Goal: Use online tool/utility: Utilize a website feature to perform a specific function

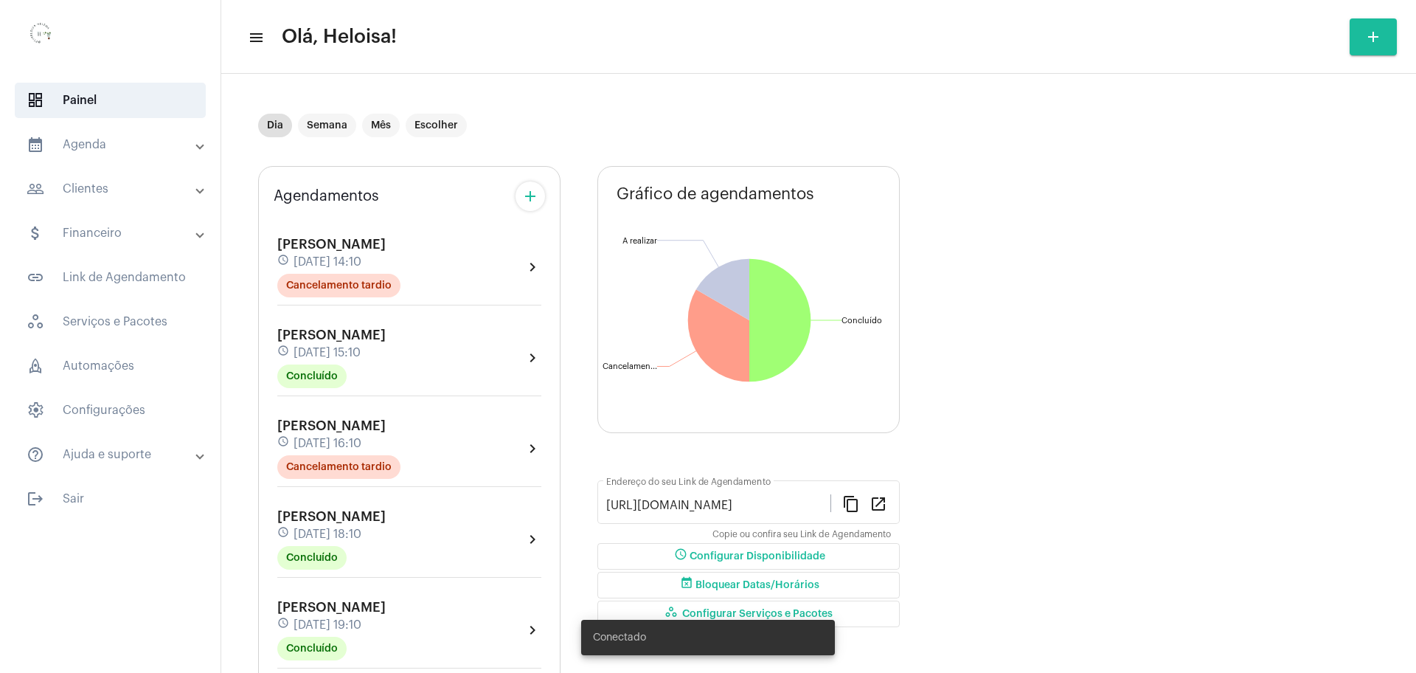
scroll to position [142, 0]
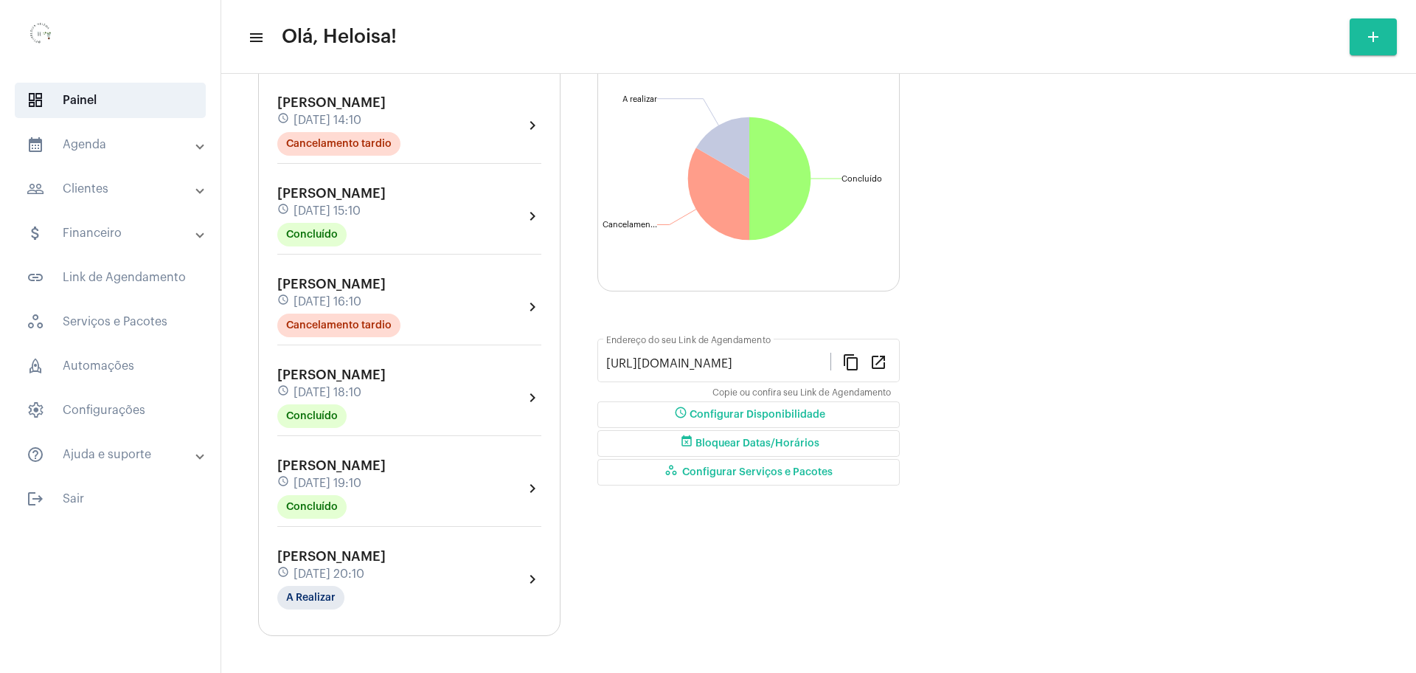
click at [1101, 246] on div "Agendamentos add [PERSON_NAME] schedule [DATE] 14:10 Cancelamento tardio chevro…" at bounding box center [818, 324] width 1121 height 623
click at [631, 89] on icon "Concluído Concluído Cancelamento tardio Cancelamen... A realizar A realizar" at bounding box center [749, 178] width 302 height 267
click at [81, 111] on span "dashboard Painel" at bounding box center [110, 100] width 191 height 35
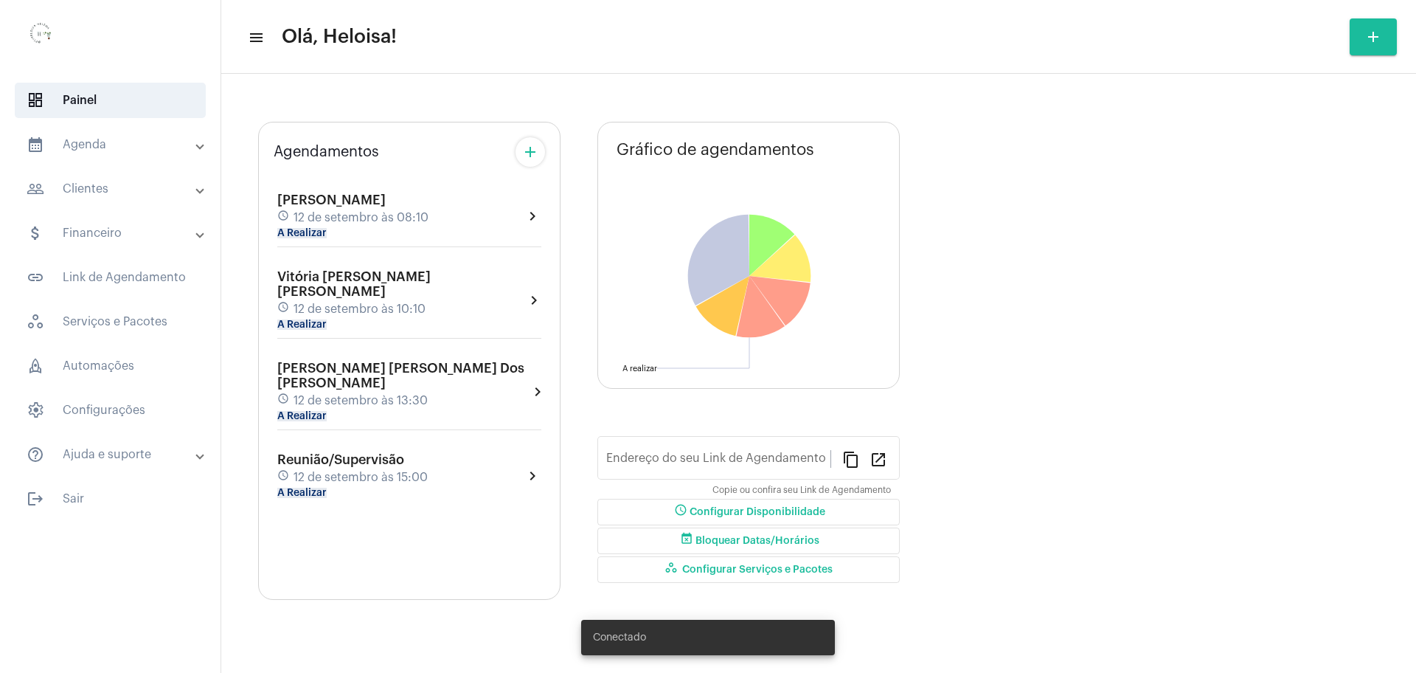
type input "[URL][DOMAIN_NAME][PERSON_NAME]"
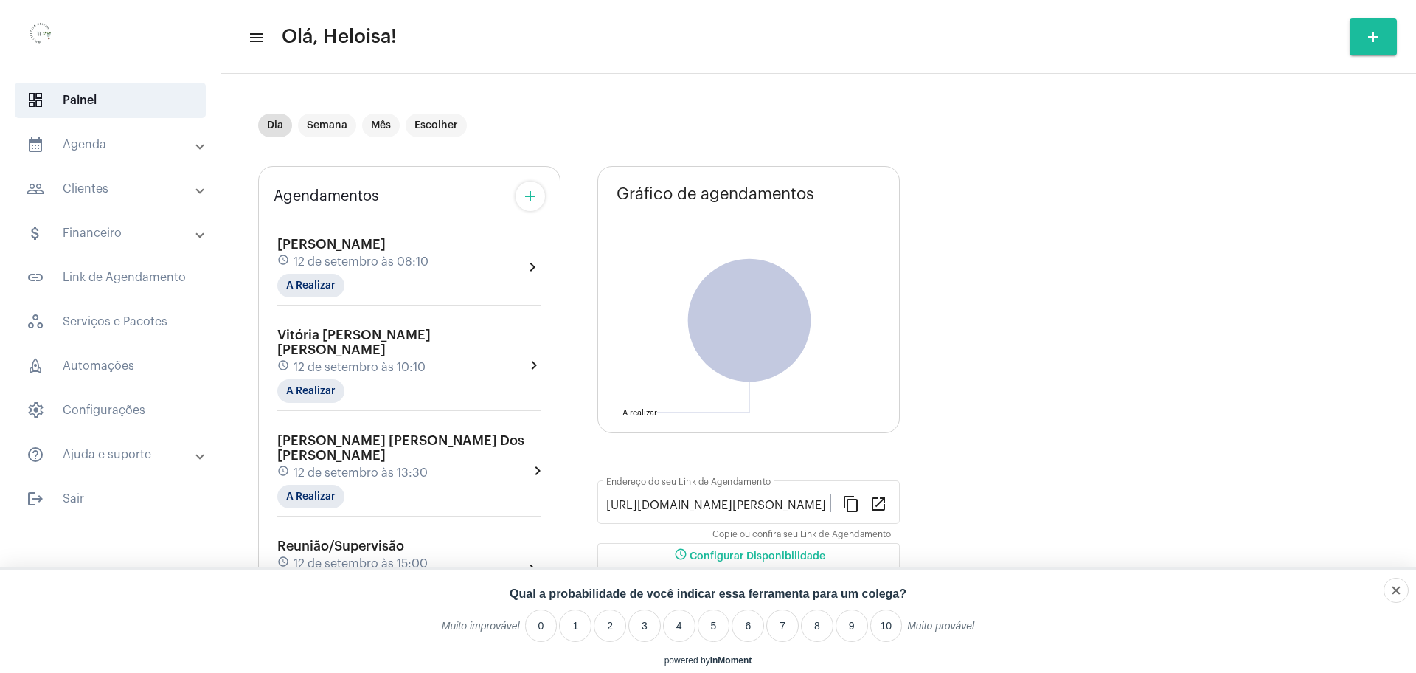
click at [353, 342] on div "[PERSON_NAME] [PERSON_NAME] schedule 12 de setembro às 10:10 A Realizar" at bounding box center [401, 365] width 248 height 75
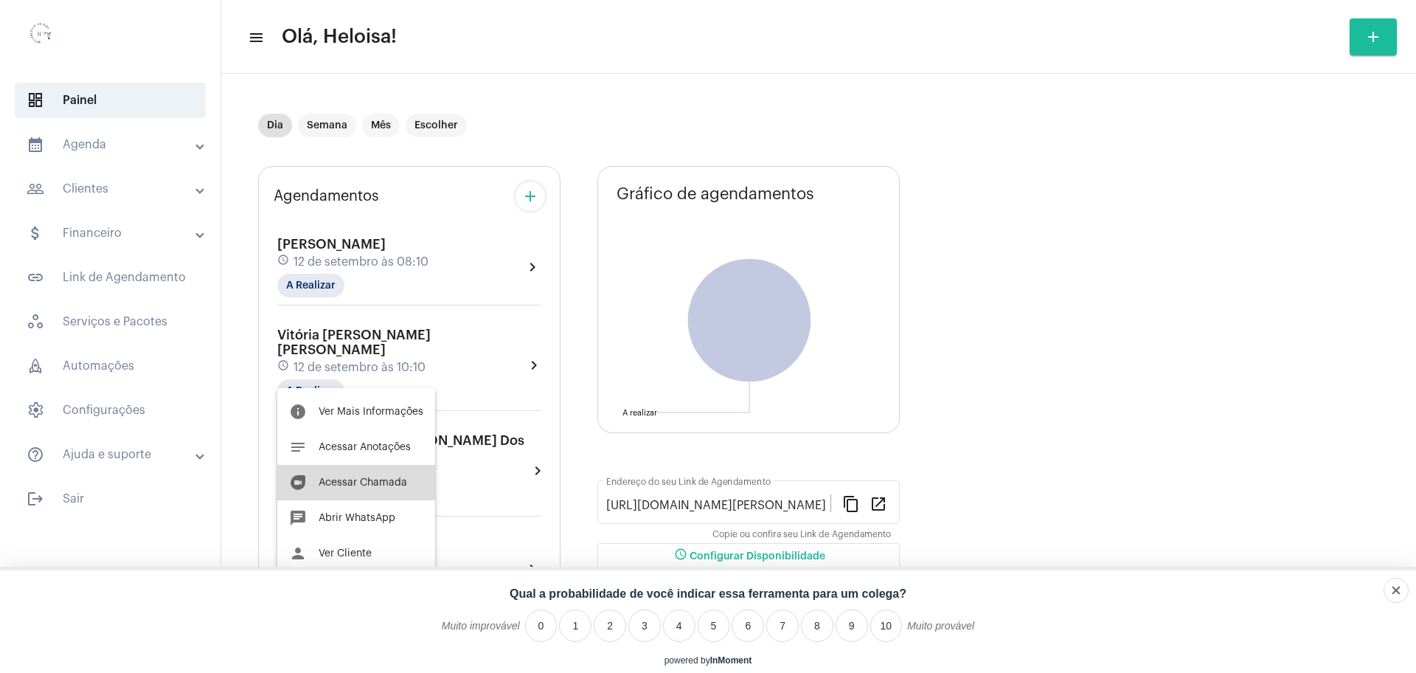
click at [384, 476] on button "duo [PERSON_NAME]" at bounding box center [356, 482] width 158 height 35
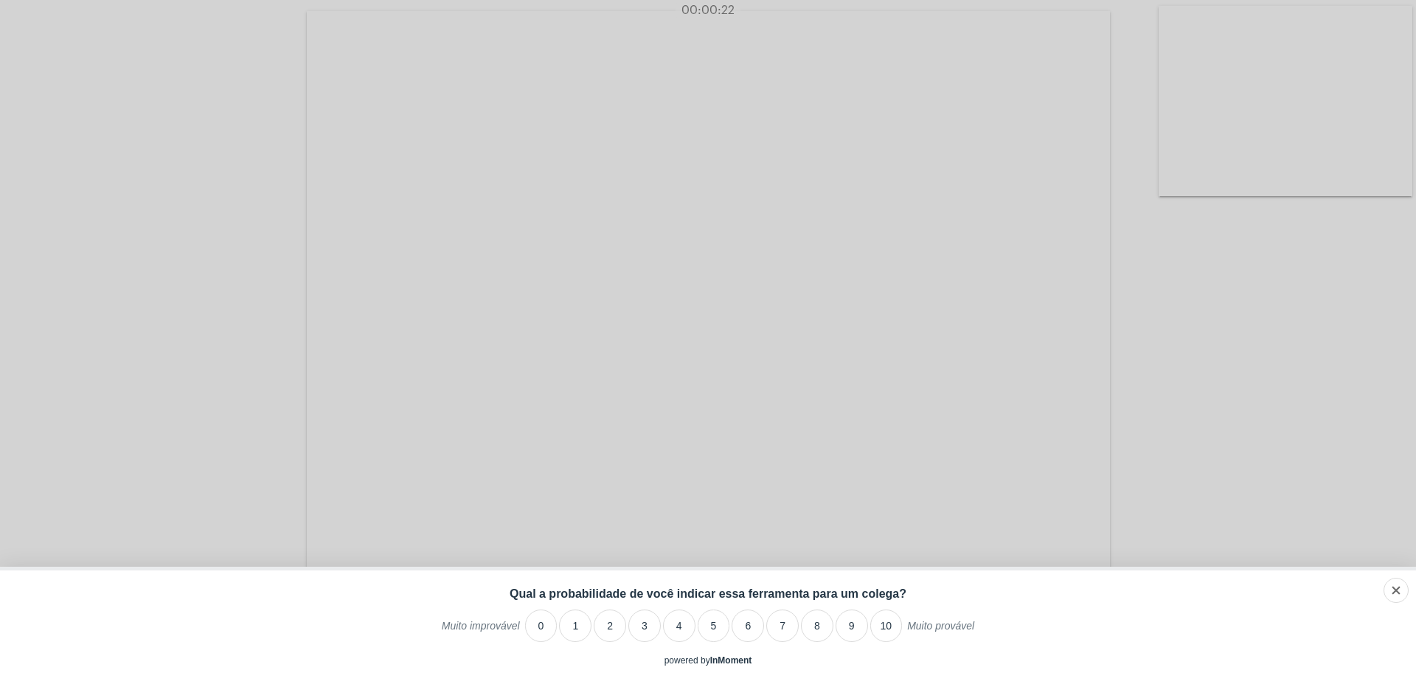
click at [1158, 333] on div "Acessando Câmera e Microfone..." at bounding box center [707, 311] width 1413 height 614
click at [1079, 305] on video at bounding box center [708, 312] width 803 height 603
click at [884, 635] on li "10" at bounding box center [887, 625] width 32 height 32
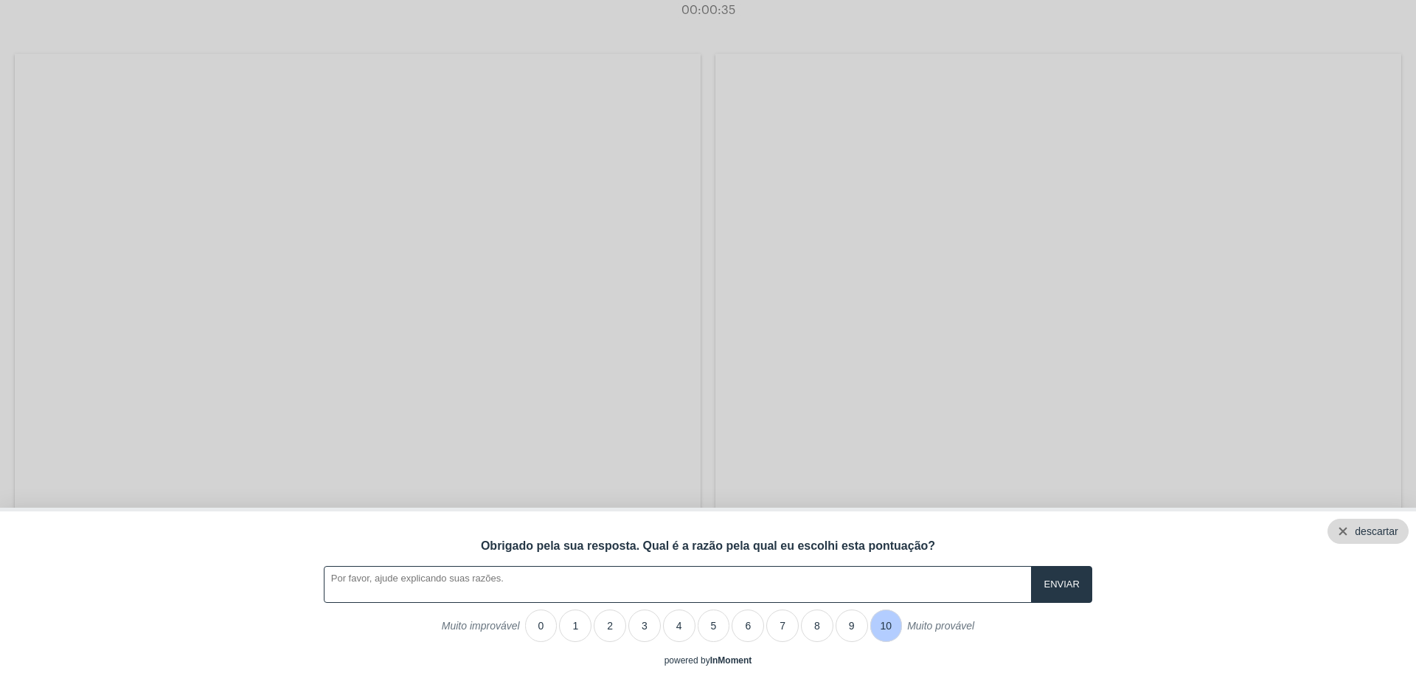
click at [1395, 533] on div "descartar" at bounding box center [1376, 531] width 43 height 12
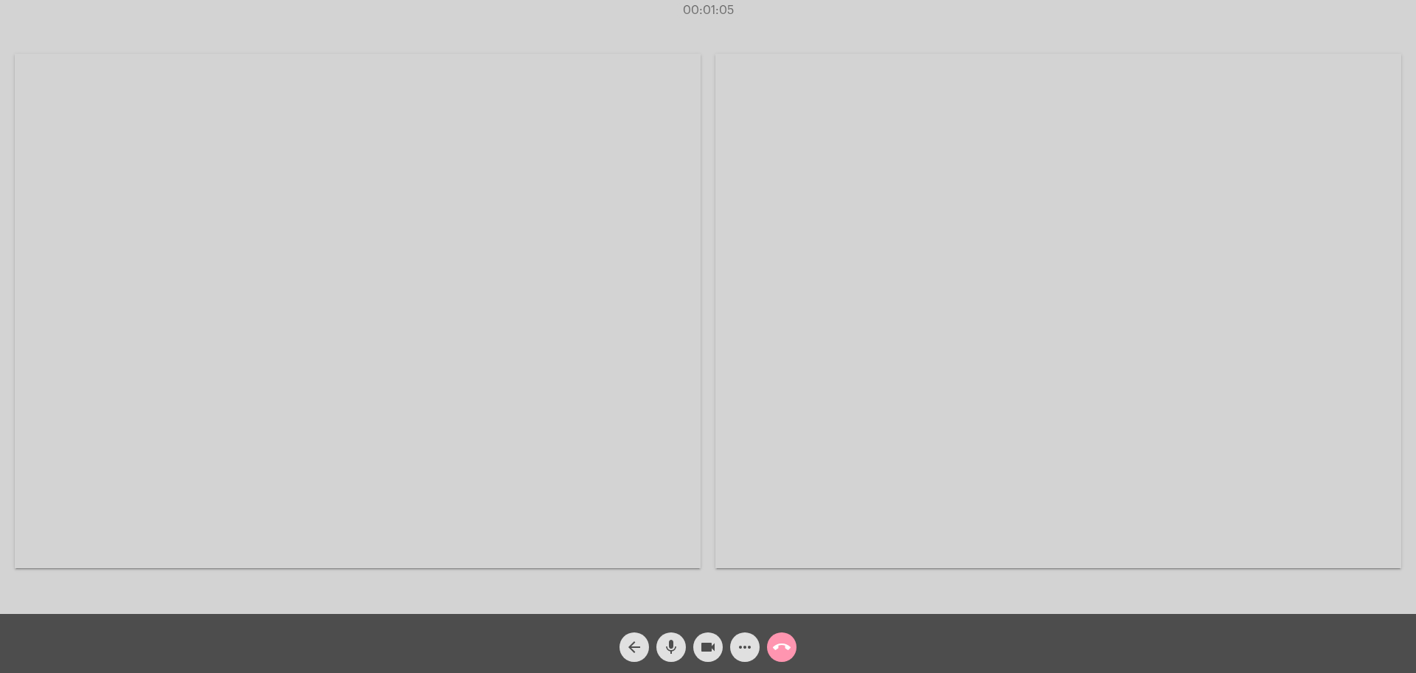
click at [538, 471] on video at bounding box center [358, 311] width 686 height 514
